Goal: Task Accomplishment & Management: Manage account settings

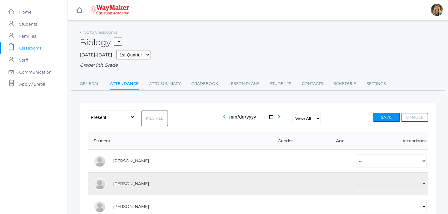
scroll to position [33, 0]
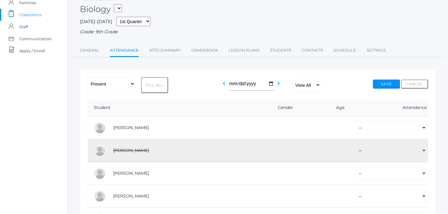
click at [160, 86] on button "Fill All" at bounding box center [154, 85] width 27 height 16
select select "P"
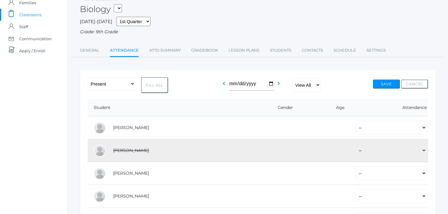
select select "P"
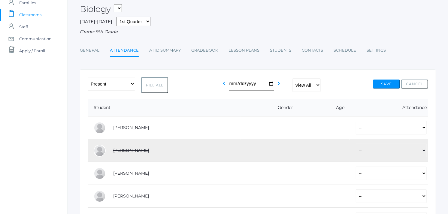
select select "P"
click at [356, 130] on select "-- Present Tardy Excused Tardy Unexcused Absent Excused Absent Unexcused" at bounding box center [391, 128] width 71 height 14
select select "AU"
click at [356, 121] on select "-- Present Tardy Excused Tardy Unexcused Absent Excused Absent Unexcused" at bounding box center [391, 128] width 71 height 14
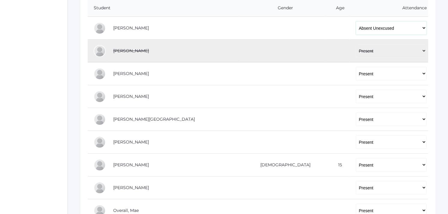
scroll to position [133, 0]
click at [356, 120] on select "-- Present Tardy Excused Tardy Unexcused Absent Excused Absent Unexcused" at bounding box center [391, 119] width 71 height 14
select select "AE"
click at [356, 112] on select "-- Present Tardy Excused Tardy Unexcused Absent Excused Absent Unexcused" at bounding box center [391, 119] width 71 height 14
click at [356, 141] on select "-- Present Tardy Excused Tardy Unexcused Absent Excused Absent Unexcused" at bounding box center [391, 142] width 71 height 14
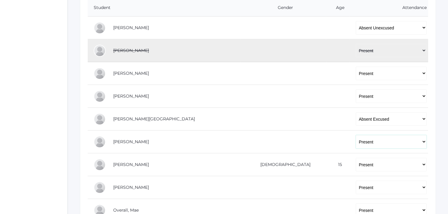
select select "AE"
click at [356, 135] on select "-- Present Tardy Excused Tardy Unexcused Absent Excused Absent Unexcused" at bounding box center [391, 142] width 71 height 14
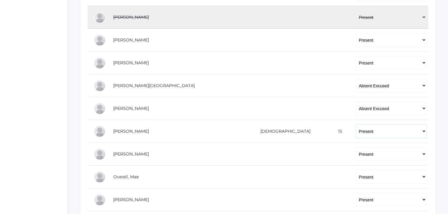
click at [356, 133] on select "-- Present Tardy Excused Tardy Unexcused Absent Excused Absent Unexcused" at bounding box center [391, 132] width 71 height 14
click at [356, 128] on select "-- Present Tardy Excused Tardy Unexcused Absent Excused Absent Unexcused" at bounding box center [391, 132] width 71 height 14
click at [356, 131] on select "-- Present Tardy Excused Tardy Unexcused Absent Excused Absent Unexcused" at bounding box center [391, 132] width 71 height 14
select select "AE"
click at [356, 125] on select "-- Present Tardy Excused Tardy Unexcused Absent Excused Absent Unexcused" at bounding box center [391, 132] width 71 height 14
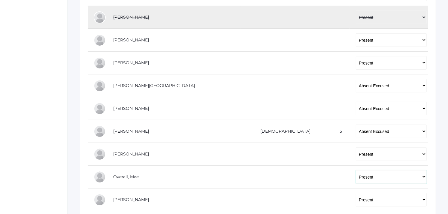
click at [356, 176] on select "-- Present Tardy Excused Tardy Unexcused Absent Excused Absent Unexcused" at bounding box center [391, 177] width 71 height 14
select select "AU"
click at [356, 170] on select "-- Present Tardy Excused Tardy Unexcused Absent Excused Absent Unexcused" at bounding box center [391, 177] width 71 height 14
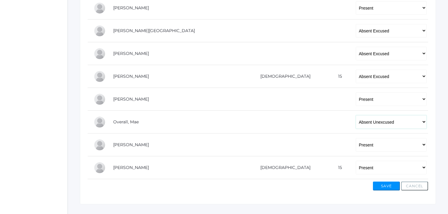
scroll to position [233, 0]
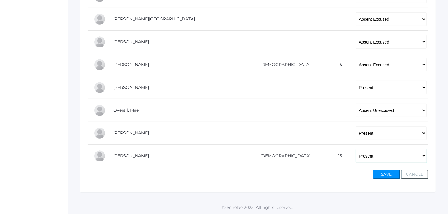
click at [356, 157] on select "-- Present Tardy Excused Tardy Unexcused Absent Excused Absent Unexcused" at bounding box center [391, 156] width 71 height 14
select select "AU"
click at [356, 149] on select "-- Present Tardy Excused Tardy Unexcused Absent Excused Absent Unexcused" at bounding box center [391, 156] width 71 height 14
click at [389, 173] on button "Save" at bounding box center [386, 174] width 27 height 9
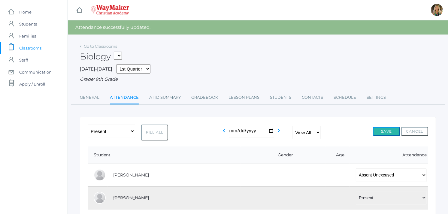
click at [388, 133] on button "Save" at bounding box center [386, 131] width 27 height 9
click at [100, 44] on div "Go to Classrooms" at bounding box center [98, 47] width 37 height 6
click at [101, 44] on link "Go to Classrooms" at bounding box center [100, 46] width 33 height 5
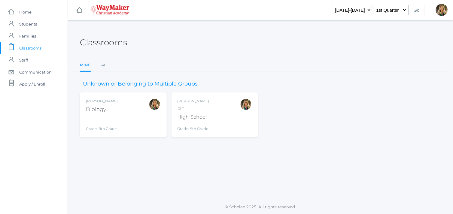
click at [220, 121] on div "Claudia Marosz PE High School Grade: 9th Grade HSPE" at bounding box center [214, 114] width 75 height 33
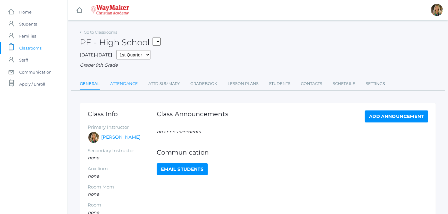
click at [123, 81] on link "Attendance" at bounding box center [124, 84] width 28 height 12
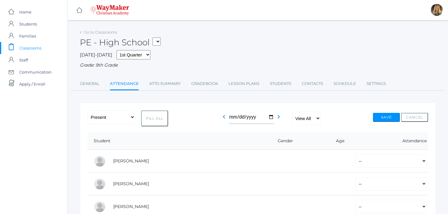
click at [158, 115] on button "Fill All" at bounding box center [154, 119] width 27 height 16
select select "P"
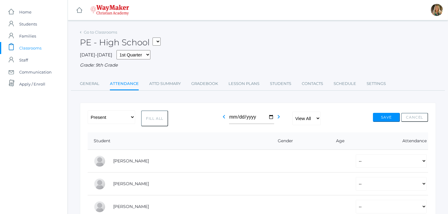
select select "P"
click at [356, 162] on select "-- Present Tardy Excused Tardy Unexcused Absent Excused Absent Unexcused" at bounding box center [391, 161] width 71 height 14
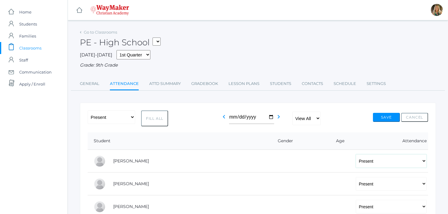
select select "AU"
click at [356, 154] on select "-- Present Tardy Excused Tardy Unexcused Absent Excused Absent Unexcused" at bounding box center [391, 161] width 71 height 14
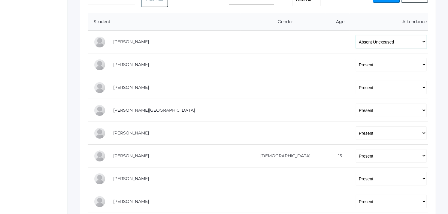
scroll to position [133, 0]
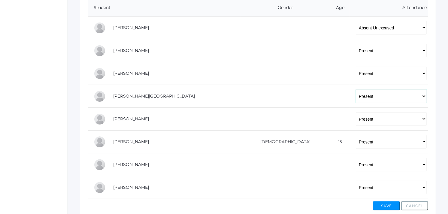
click at [356, 94] on select "-- Present Tardy Excused Tardy Unexcused Absent Excused Absent Unexcused" at bounding box center [391, 96] width 71 height 14
select select "AE"
click at [356, 89] on select "-- Present Tardy Excused Tardy Unexcused Absent Excused Absent Unexcused" at bounding box center [391, 96] width 71 height 14
click at [356, 120] on select "-- Present Tardy Excused Tardy Unexcused Absent Excused Absent Unexcused" at bounding box center [391, 119] width 71 height 14
select select "AE"
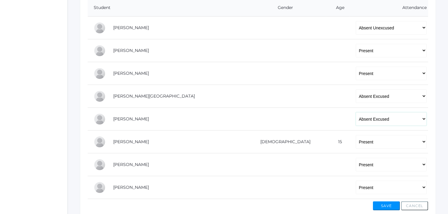
click at [356, 112] on select "-- Present Tardy Excused Tardy Unexcused Absent Excused Absent Unexcused" at bounding box center [391, 119] width 71 height 14
click at [356, 144] on select "-- Present Tardy Excused Tardy Unexcused Absent Excused Absent Unexcused" at bounding box center [391, 142] width 71 height 14
select select "AE"
click at [356, 135] on select "-- Present Tardy Excused Tardy Unexcused Absent Excused Absent Unexcused" at bounding box center [391, 142] width 71 height 14
click at [388, 203] on button "Save" at bounding box center [386, 205] width 27 height 9
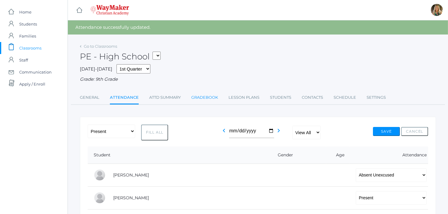
click at [207, 97] on link "Gradebook" at bounding box center [204, 98] width 27 height 12
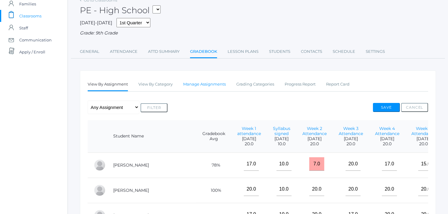
scroll to position [31, 0]
click at [208, 86] on link "Manage Assignments" at bounding box center [204, 85] width 43 height 12
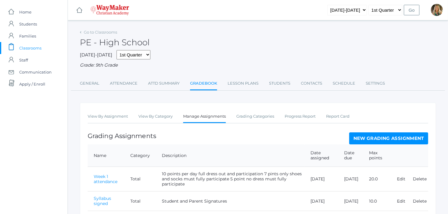
click at [415, 140] on link "New Grading Assignment" at bounding box center [388, 138] width 79 height 12
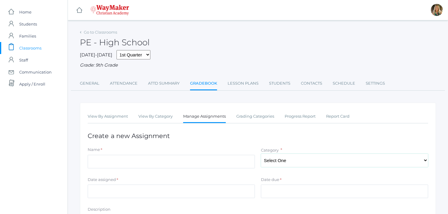
click at [287, 161] on select "Select One Total" at bounding box center [344, 161] width 167 height 14
select select "1095"
click at [261, 154] on select "Select One Total" at bounding box center [344, 161] width 167 height 14
click at [161, 158] on input "Name" at bounding box center [171, 162] width 167 height 14
click at [106, 161] on input "Week 3 Attendance" at bounding box center [171, 162] width 167 height 14
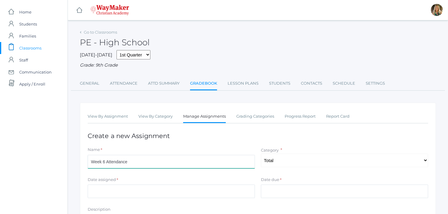
type input "Week 6 Attendance"
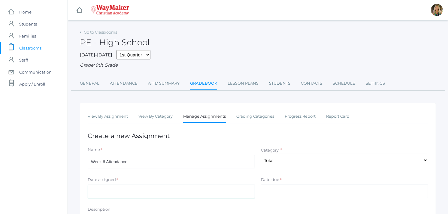
click at [228, 189] on input "Date assigned" at bounding box center [171, 192] width 167 height 14
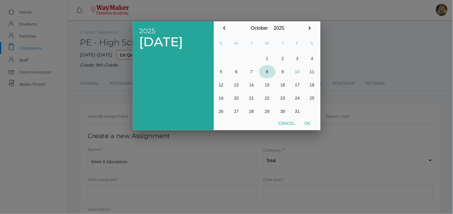
click at [268, 71] on button "8" at bounding box center [267, 71] width 17 height 13
click at [310, 123] on button "Ok" at bounding box center [307, 123] width 15 height 11
type input "[DATE]"
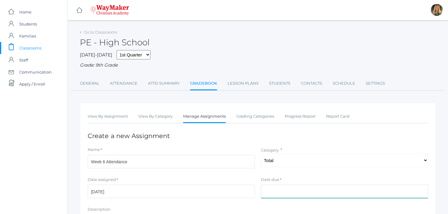
click at [279, 186] on input "Date due" at bounding box center [344, 192] width 167 height 14
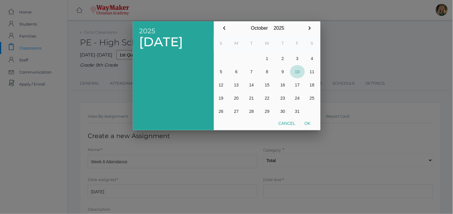
click at [298, 71] on button "10" at bounding box center [297, 71] width 15 height 13
click at [307, 121] on button "Ok" at bounding box center [307, 123] width 15 height 11
type input "[DATE]"
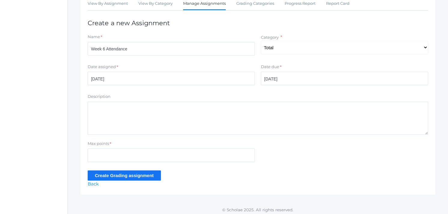
scroll to position [116, 0]
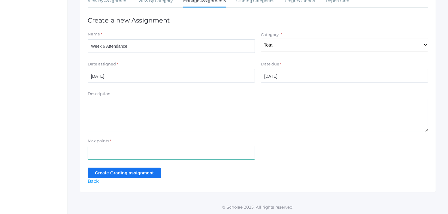
click at [124, 152] on input "Max points" at bounding box center [171, 153] width 167 height 14
type input "20.0"
click at [150, 109] on textarea "Description" at bounding box center [258, 115] width 341 height 33
type textarea "10 points per day participation"
click at [117, 174] on input "Create Grading assignment" at bounding box center [124, 173] width 73 height 10
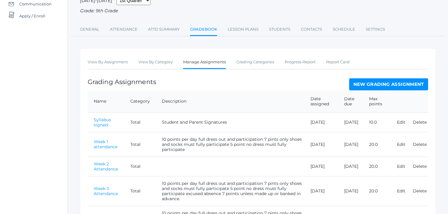
scroll to position [67, 0]
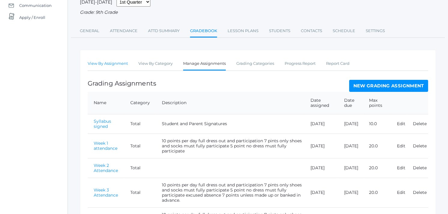
click at [121, 62] on link "View By Assignment" at bounding box center [108, 64] width 40 height 12
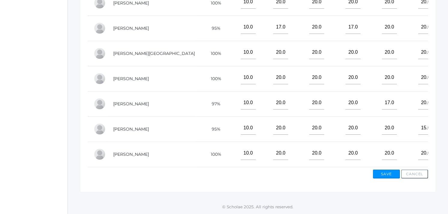
scroll to position [224, 0]
type input"] "20"
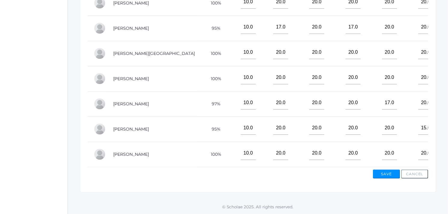
drag, startPoint x: 415, startPoint y: 107, endPoint x: 410, endPoint y: 106, distance: 4.5
type input"] "20"
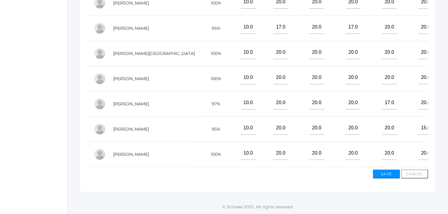
type input"] "20"
drag, startPoint x: 426, startPoint y: 87, endPoint x: 438, endPoint y: 168, distance: 82.2
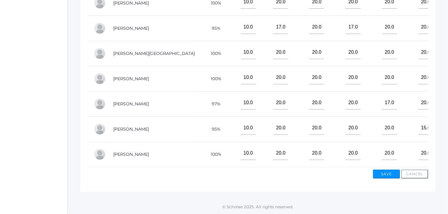
click at [437, 169] on div "Go to Classrooms PE - High School HSPE - PE High School BIO - Biology 2025-2026…" at bounding box center [258, 0] width 380 height 384
drag, startPoint x: 438, startPoint y: 168, endPoint x: 316, endPoint y: 196, distance: 124.4
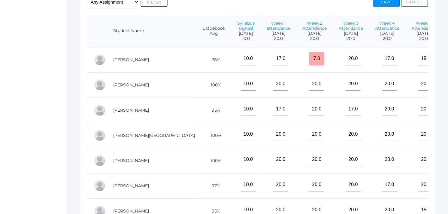
scroll to position [110, 0]
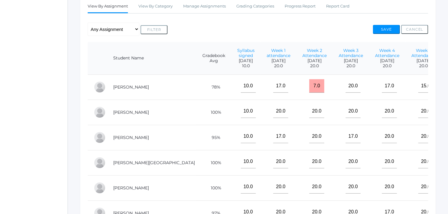
drag, startPoint x: 450, startPoint y: 138, endPoint x: 342, endPoint y: 28, distance: 154.0
click at [342, 28] on div "View By Assignment View By Category Manage Assignments Grading Categories Progr…" at bounding box center [258, 146] width 356 height 309
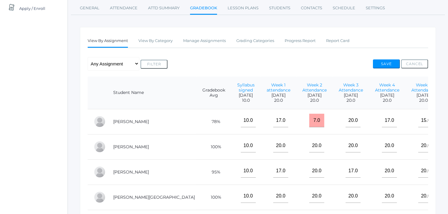
scroll to position [70, 0]
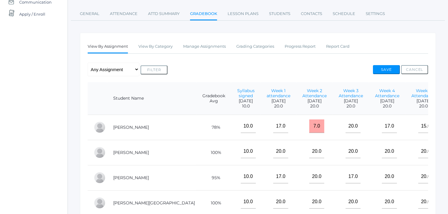
type input"] "20"
type input"] "10"
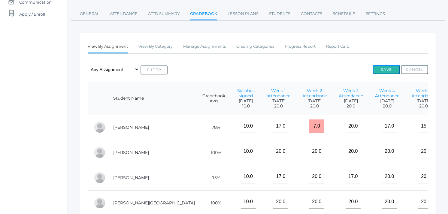
click at [384, 72] on button "Save" at bounding box center [386, 69] width 27 height 9
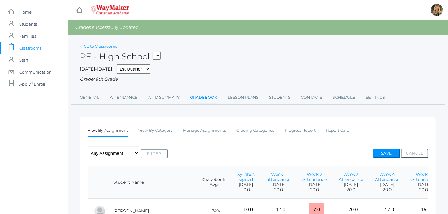
click at [104, 47] on link "Go to Classrooms" at bounding box center [100, 46] width 33 height 5
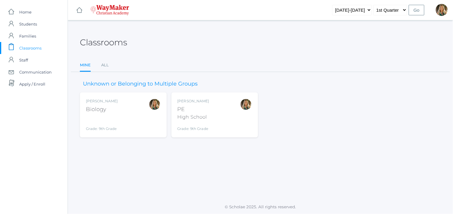
click at [109, 108] on div "Biology" at bounding box center [102, 109] width 32 height 8
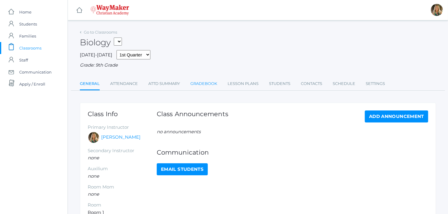
click at [213, 85] on link "Gradebook" at bounding box center [203, 84] width 27 height 12
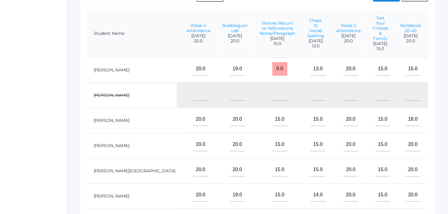
scroll to position [136, 0]
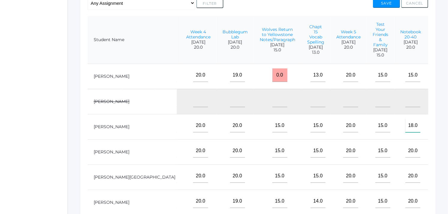
drag, startPoint x: 370, startPoint y: 134, endPoint x: 370, endPoint y: 127, distance: 6.9
click at [405, 127] on input"] "18.0" at bounding box center [412, 126] width 15 height 14
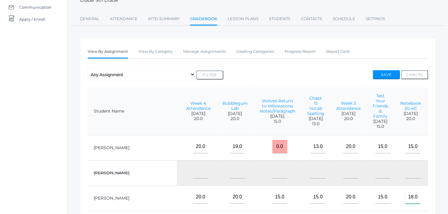
scroll to position [61, 0]
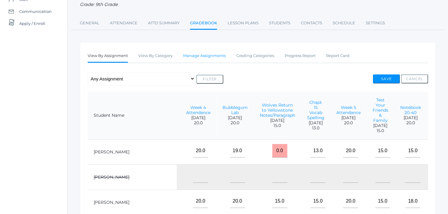
click at [196, 55] on link "Manage Assignments" at bounding box center [204, 56] width 43 height 12
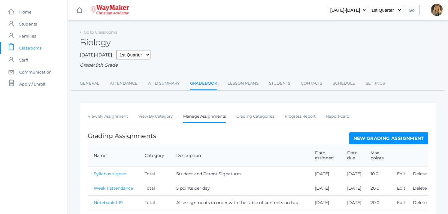
click at [373, 135] on link "New Grading Assignment" at bounding box center [388, 138] width 79 height 12
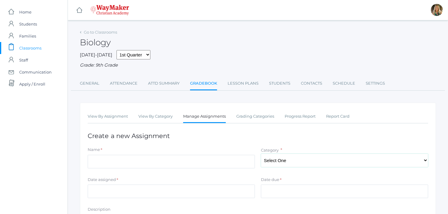
click at [279, 159] on select "Select One Total" at bounding box center [344, 161] width 167 height 14
select select "1094"
click at [261, 154] on select "Select One Total" at bounding box center [344, 161] width 167 height 14
click at [101, 156] on input "Name" at bounding box center [171, 162] width 167 height 14
type input "Week 2 Attendance"
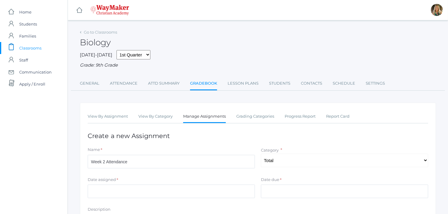
click at [223, 183] on div "Date assigned *" at bounding box center [171, 181] width 167 height 8
drag, startPoint x: 100, startPoint y: 187, endPoint x: 113, endPoint y: 192, distance: 14.4
click at [113, 192] on input "Date assigned" at bounding box center [171, 192] width 167 height 14
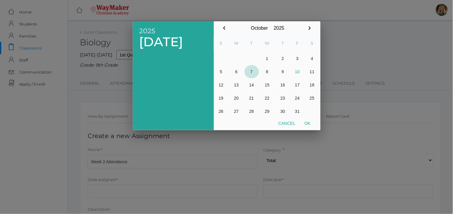
click at [252, 72] on button "7" at bounding box center [251, 71] width 14 height 13
click at [307, 123] on button "Ok" at bounding box center [307, 123] width 15 height 11
type input "[DATE]"
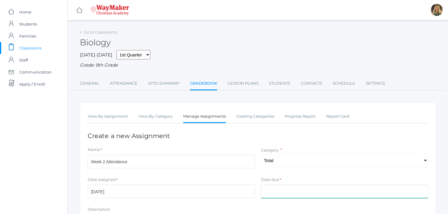
click at [278, 188] on input "Date due" at bounding box center [344, 192] width 167 height 14
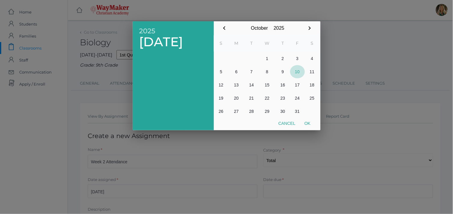
click at [298, 72] on button "10" at bounding box center [297, 71] width 15 height 13
click at [306, 124] on button "Ok" at bounding box center [307, 123] width 15 height 11
type input "[DATE]"
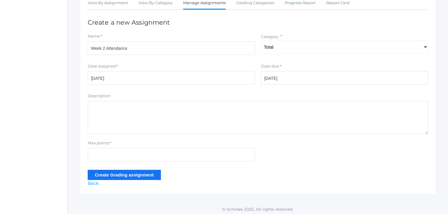
scroll to position [116, 0]
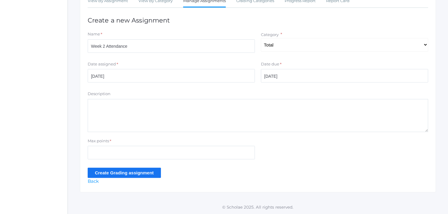
click at [117, 106] on textarea "Description" at bounding box center [258, 115] width 341 height 33
type textarea "5 points per day attendance and participation"
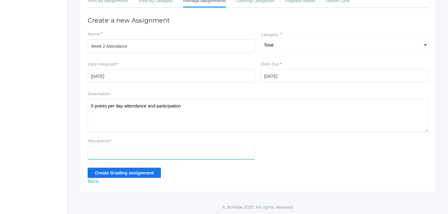
click at [118, 153] on input "Max points" at bounding box center [171, 153] width 167 height 14
type input "20"
click at [129, 176] on input "Create Grading assignment" at bounding box center [124, 173] width 73 height 10
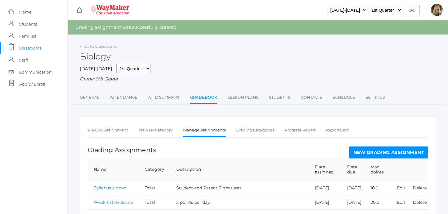
scroll to position [14, 0]
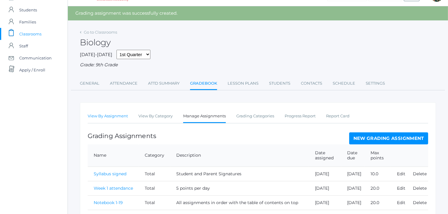
click at [108, 116] on link "View By Assignment" at bounding box center [108, 116] width 40 height 12
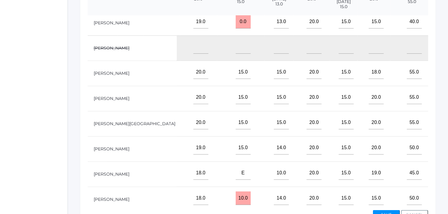
scroll to position [0, 348]
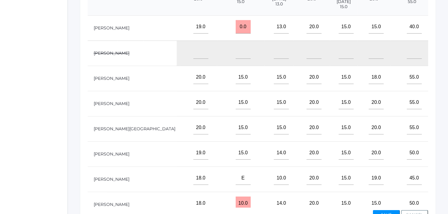
click at [447, 34] on input"] "text" at bounding box center [454, 27] width 15 height 14
type input"] "13"
click at [447, 81] on input"] "text" at bounding box center [454, 78] width 15 height 14
type input"] "20"
click at [447, 109] on input"] "text" at bounding box center [454, 103] width 15 height 14
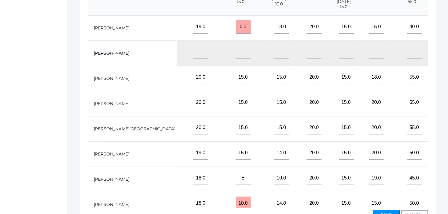
type input"] "20"
click at [447, 135] on input"] "text" at bounding box center [454, 128] width 15 height 14
type input"] "15"
click at [447, 160] on input"] "text" at bounding box center [454, 153] width 15 height 14
type input"] "15"
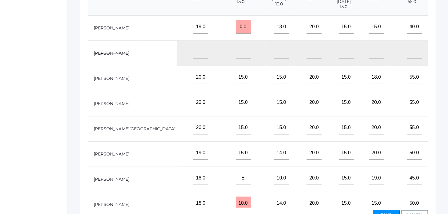
click at [434, 190] on td at bounding box center [452, 179] width 36 height 25
click at [447, 185] on input"] "text" at bounding box center [454, 178] width 15 height 14
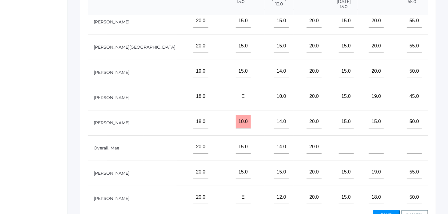
scroll to position [95, 348]
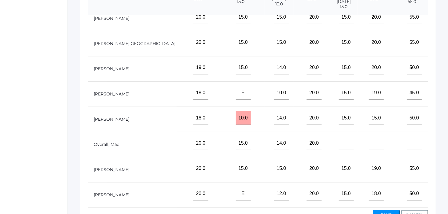
type input"] "15"
click at [447, 111] on input"] "text" at bounding box center [454, 118] width 15 height 14
type input"] "20"
click at [447, 165] on input"] "text" at bounding box center [454, 169] width 15 height 14
type input"] "20"
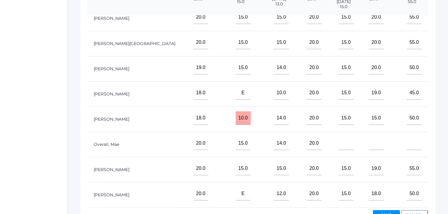
click at [447, 191] on input"] "text" at bounding box center [454, 194] width 15 height 14
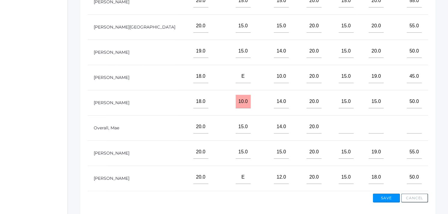
scroll to position [224, 0]
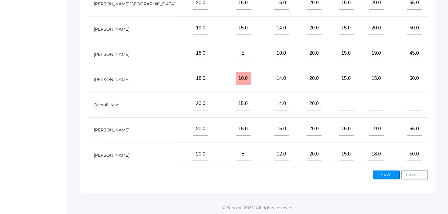
type input"] "15"
click at [382, 174] on button "Save" at bounding box center [386, 175] width 27 height 9
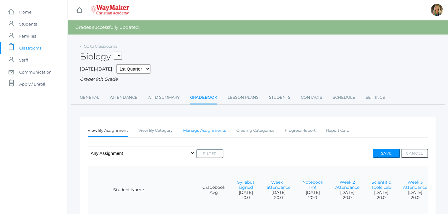
click at [211, 132] on link "Manage Assignments" at bounding box center [204, 131] width 43 height 12
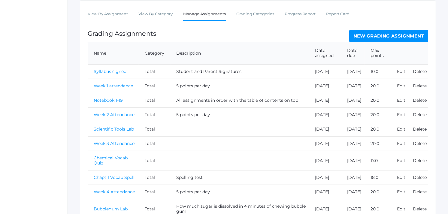
scroll to position [100, 0]
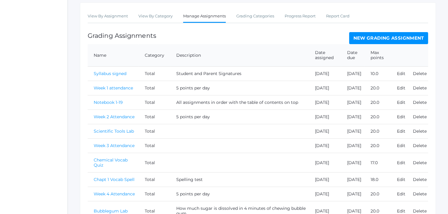
click at [118, 91] on link "Week 1 attendance" at bounding box center [113, 87] width 39 height 5
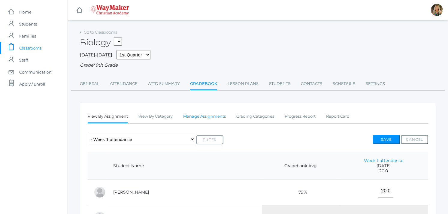
click at [203, 118] on link "Manage Assignments" at bounding box center [204, 117] width 43 height 12
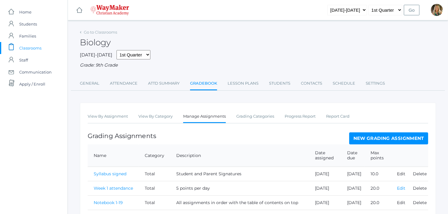
click at [401, 191] on link "Edit" at bounding box center [401, 188] width 8 height 5
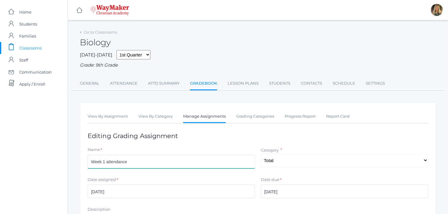
drag, startPoint x: 133, startPoint y: 163, endPoint x: 138, endPoint y: 163, distance: 4.8
click at [138, 163] on input "Week 1 attendance" at bounding box center [171, 162] width 167 height 14
drag, startPoint x: 161, startPoint y: 164, endPoint x: 126, endPoint y: 168, distance: 34.7
click at [126, 168] on input "Week 1 attendance/participation" at bounding box center [171, 162] width 167 height 14
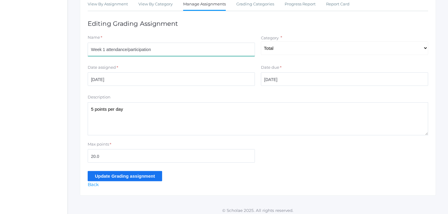
scroll to position [113, 0]
type input "Week 1 attendance/participation"
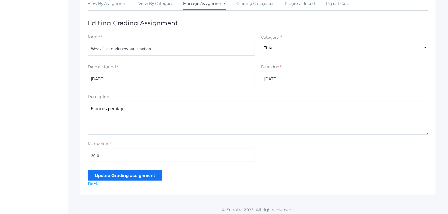
click at [108, 174] on input "Update Grading assignment" at bounding box center [125, 176] width 74 height 10
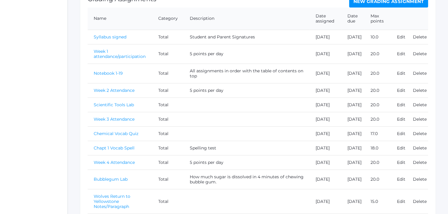
scroll to position [152, 0]
click at [401, 92] on link "Edit" at bounding box center [401, 89] width 8 height 5
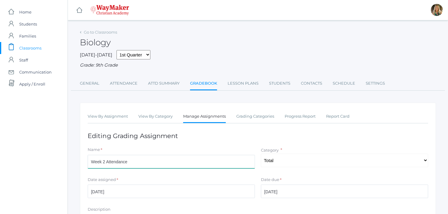
click at [133, 161] on input "Week 2 Attendance" at bounding box center [171, 162] width 167 height 14
paste input "/participation"
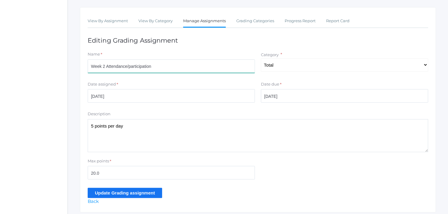
scroll to position [116, 0]
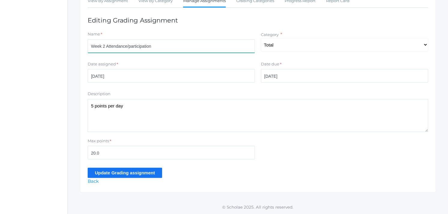
type input "Week 2 Attendance/participation"
click at [96, 171] on input "Update Grading assignment" at bounding box center [125, 173] width 74 height 10
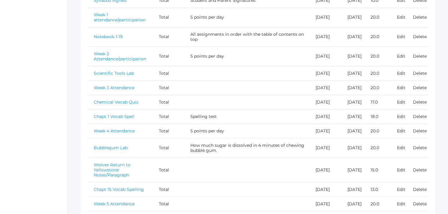
scroll to position [234, 0]
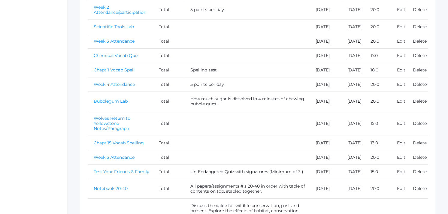
click at [118, 44] on link "Week 3 Attendance" at bounding box center [114, 40] width 41 height 5
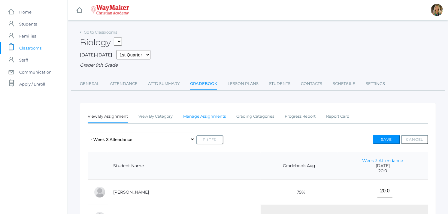
click at [203, 117] on link "Manage Assignments" at bounding box center [204, 117] width 43 height 12
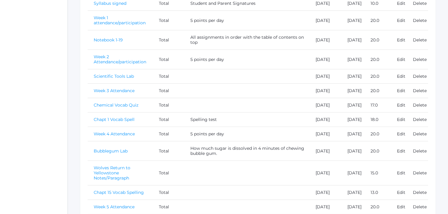
scroll to position [185, 0]
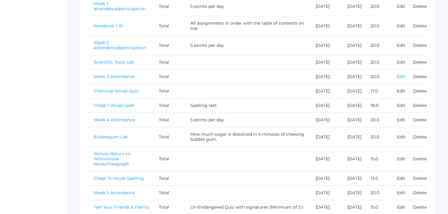
click at [404, 79] on link "Edit" at bounding box center [401, 76] width 8 height 5
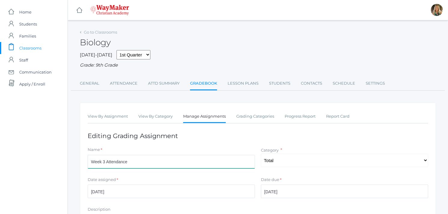
click at [133, 163] on input "Week 3 Attendance" at bounding box center [171, 162] width 167 height 14
paste input "/participation"
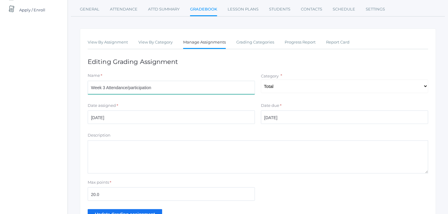
scroll to position [116, 0]
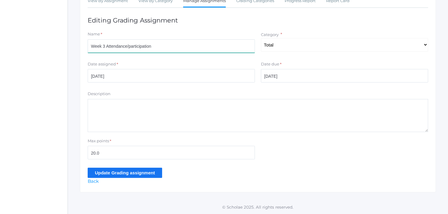
type input "Week 3 Attendance/participation"
click at [132, 173] on input "Update Grading assignment" at bounding box center [125, 173] width 74 height 10
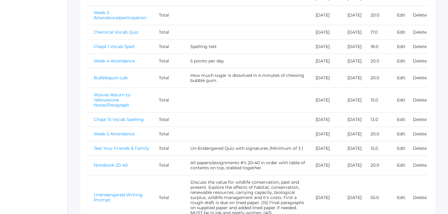
scroll to position [265, 0]
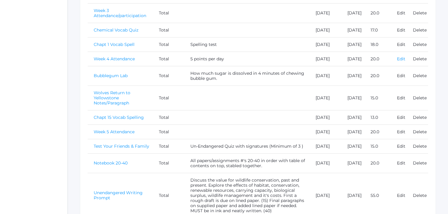
click at [401, 62] on link "Edit" at bounding box center [401, 58] width 8 height 5
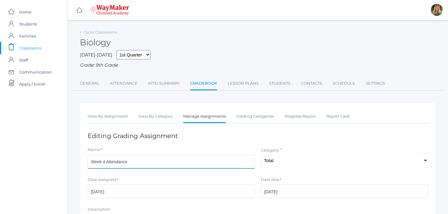
click at [139, 163] on input "Week 4 Attendance" at bounding box center [171, 162] width 167 height 14
paste input "/participation"
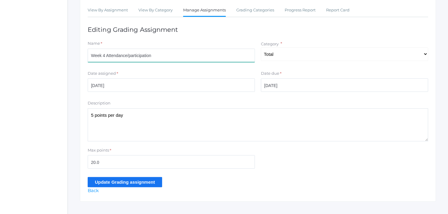
scroll to position [116, 0]
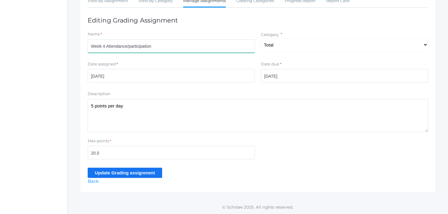
type input "Week 4 Attendance/participation"
click at [127, 171] on input "Update Grading assignment" at bounding box center [125, 173] width 74 height 10
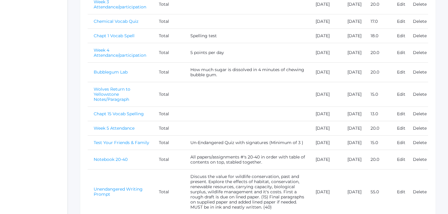
scroll to position [274, 0]
click at [130, 130] on link "Week 5 Attendance" at bounding box center [114, 127] width 41 height 5
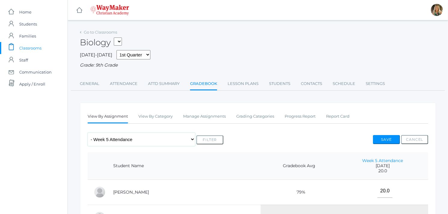
click at [132, 140] on select "Any Assignment Category: Total - Unendangered Writing Prompt - Notebook 20-40 -…" at bounding box center [142, 140] width 108 height 14
click at [134, 139] on select "Any Assignment Category: Total - Unendangered Writing Prompt - Notebook 20-40 -…" at bounding box center [142, 140] width 108 height 14
click at [135, 140] on select "Any Assignment Category: Total - Unendangered Writing Prompt - Notebook 20-40 -…" at bounding box center [142, 140] width 108 height 14
click at [134, 140] on select "Any Assignment Category: Total - Unendangered Writing Prompt - Notebook 20-40 -…" at bounding box center [142, 140] width 108 height 14
click at [195, 117] on link "Manage Assignments" at bounding box center [204, 117] width 43 height 12
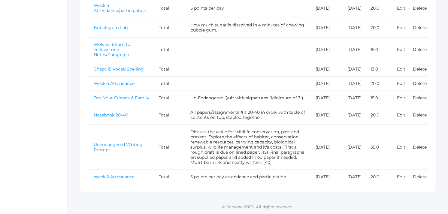
scroll to position [345, 0]
click at [401, 81] on link "Edit" at bounding box center [401, 83] width 8 height 5
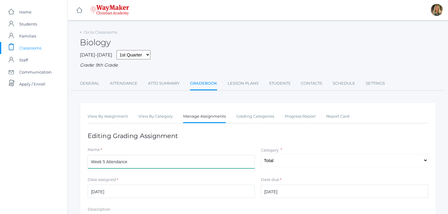
click at [147, 162] on input "Week 5 Attendance" at bounding box center [171, 162] width 167 height 14
paste input "/participation"
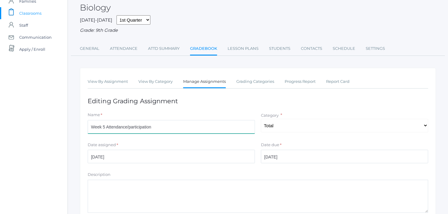
scroll to position [116, 0]
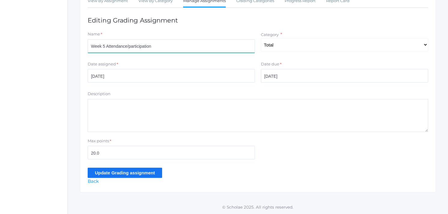
type input "Week 5 Attendance/participation"
click at [112, 173] on input "Update Grading assignment" at bounding box center [125, 173] width 74 height 10
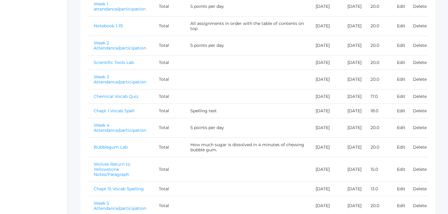
scroll to position [359, 0]
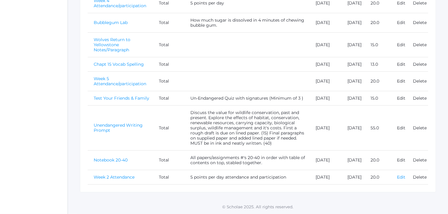
click at [398, 175] on link "Edit" at bounding box center [401, 176] width 8 height 5
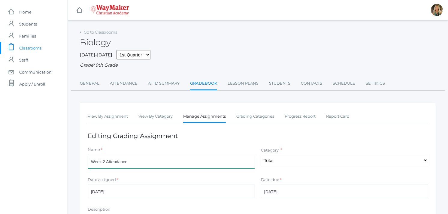
click at [104, 159] on input "Week 2 Attendance" at bounding box center [171, 162] width 167 height 14
paste input "/participation"
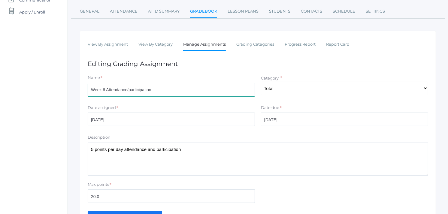
scroll to position [116, 0]
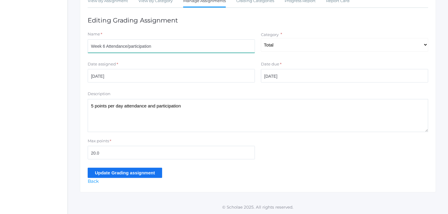
type input "Week 6 Attendance/participation"
click at [142, 175] on input "Update Grading assignment" at bounding box center [125, 173] width 74 height 10
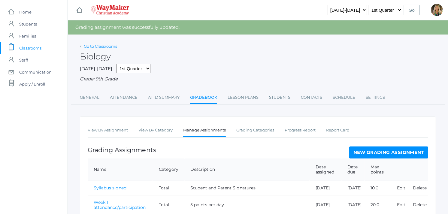
click at [92, 44] on link "Go to Classrooms" at bounding box center [100, 46] width 33 height 5
